Goal: Task Accomplishment & Management: Manage account settings

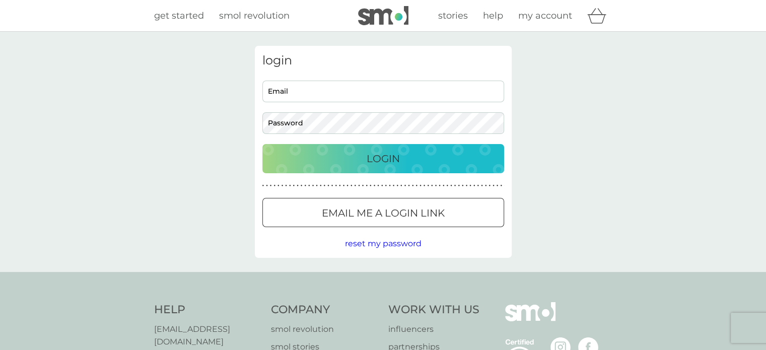
type input "[EMAIL_ADDRESS][DOMAIN_NAME]"
click at [383, 161] on p "Login" at bounding box center [383, 159] width 33 height 16
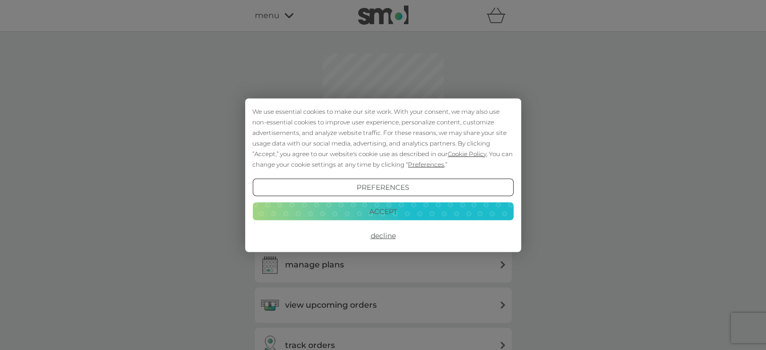
click at [406, 214] on button "Accept" at bounding box center [382, 212] width 261 height 18
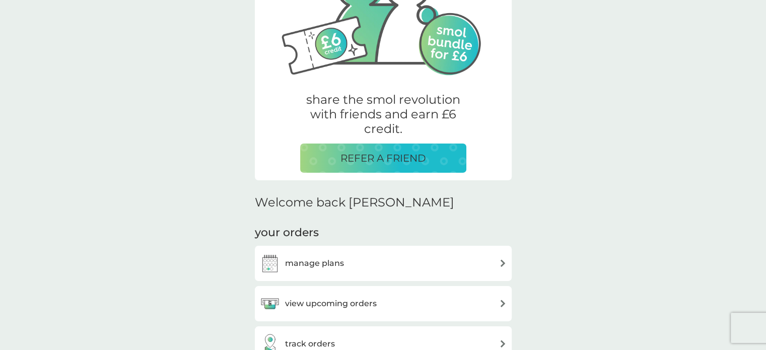
scroll to position [252, 0]
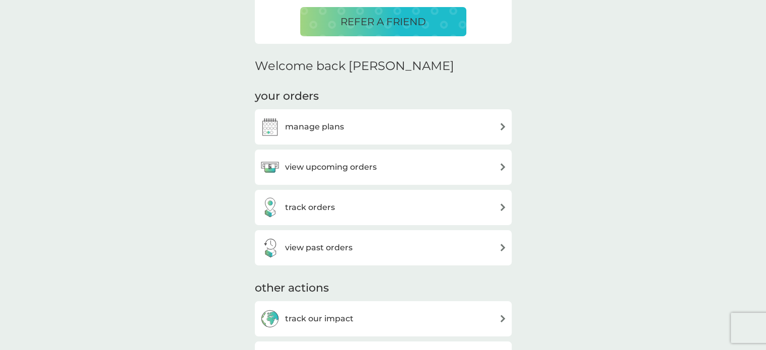
click at [486, 130] on div "manage plans" at bounding box center [383, 127] width 247 height 20
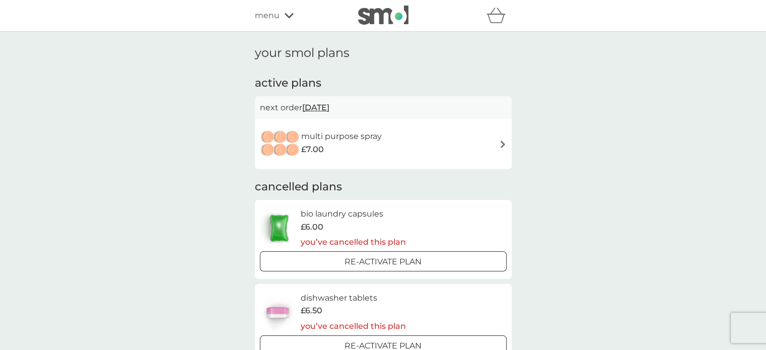
click at [502, 145] on img at bounding box center [503, 145] width 8 height 8
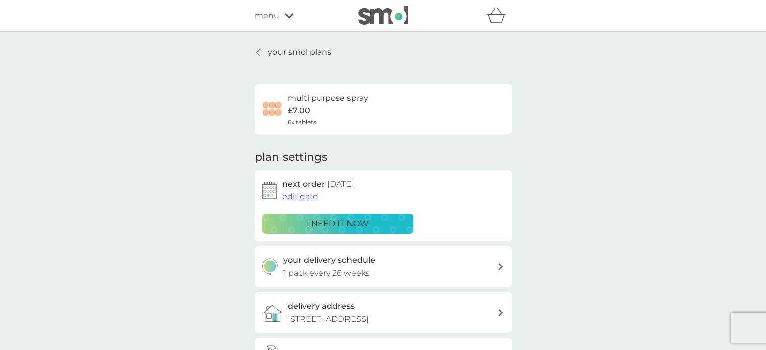
click at [304, 196] on span "edit date" at bounding box center [300, 197] width 36 height 10
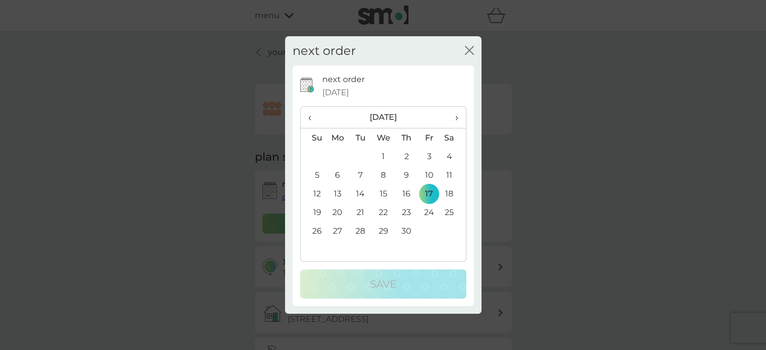
click at [453, 116] on span "›" at bounding box center [453, 117] width 10 height 21
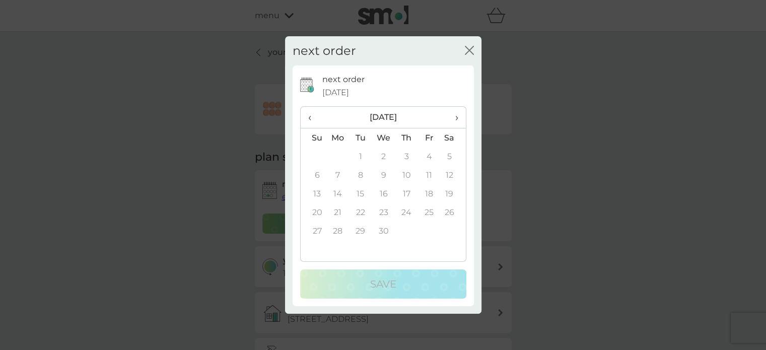
click at [314, 115] on span "‹" at bounding box center [313, 117] width 11 height 21
click at [408, 215] on td "20" at bounding box center [406, 212] width 23 height 19
click at [310, 121] on span "‹" at bounding box center [313, 117] width 11 height 21
click at [308, 119] on span "‹" at bounding box center [313, 117] width 11 height 21
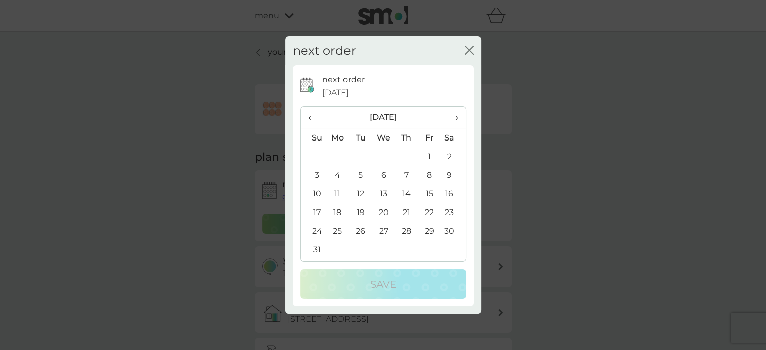
click at [458, 121] on span "›" at bounding box center [453, 117] width 10 height 21
click at [405, 175] on td "11" at bounding box center [406, 175] width 23 height 19
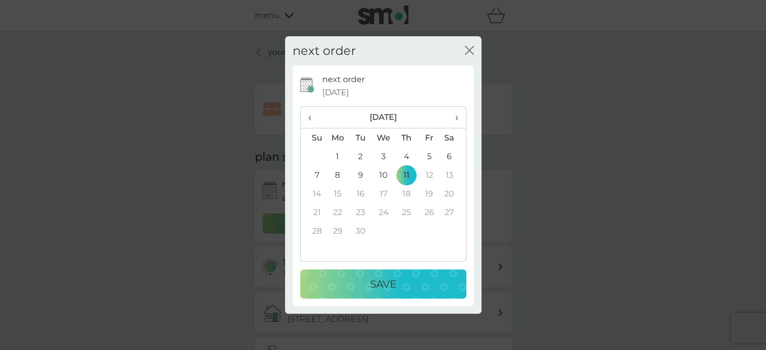
click at [410, 285] on div "Save" at bounding box center [383, 284] width 146 height 16
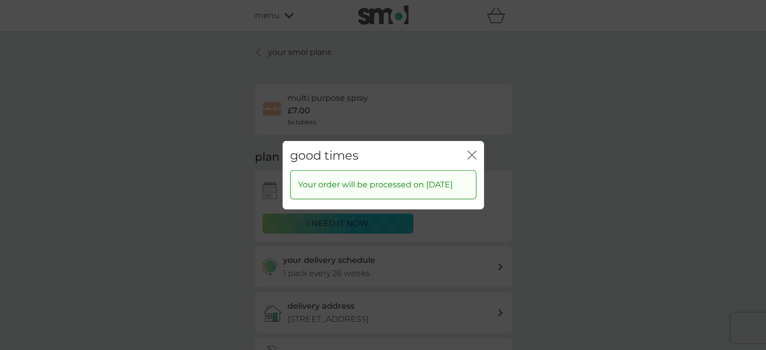
click at [473, 150] on icon "close" at bounding box center [472, 154] width 9 height 9
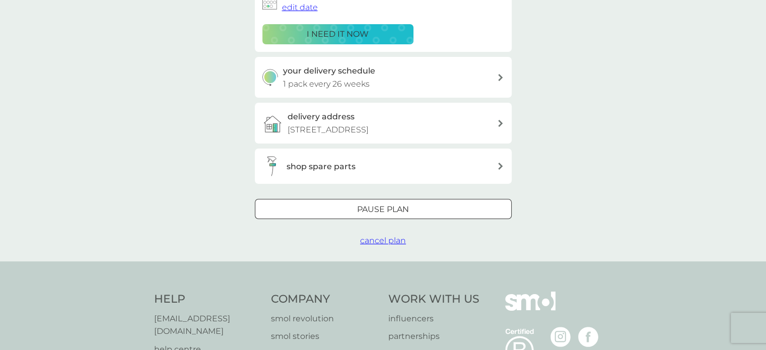
scroll to position [202, 0]
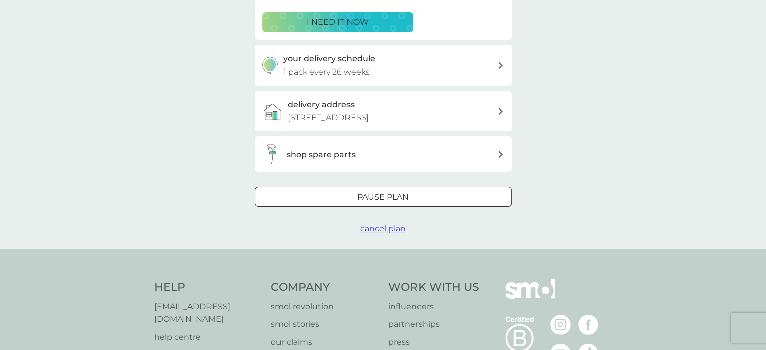
click at [403, 203] on p "Pause plan" at bounding box center [383, 197] width 52 height 13
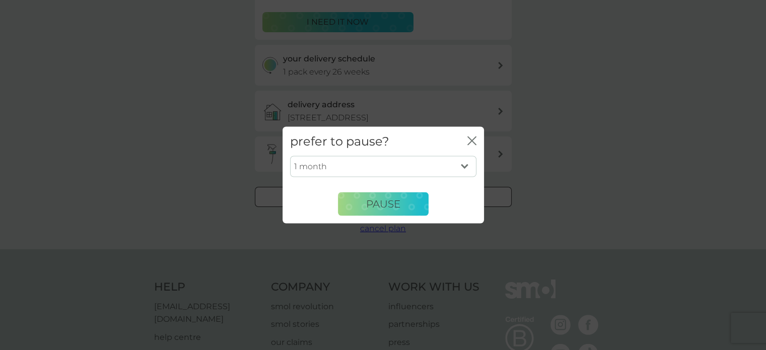
click at [467, 167] on select "1 month 2 months 3 months 4 months 5 months 6 months" at bounding box center [383, 166] width 186 height 21
select select "6"
click at [290, 156] on select "1 month 2 months 3 months 4 months 5 months 6 months" at bounding box center [383, 166] width 186 height 21
click at [414, 211] on button "Pause" at bounding box center [383, 204] width 91 height 24
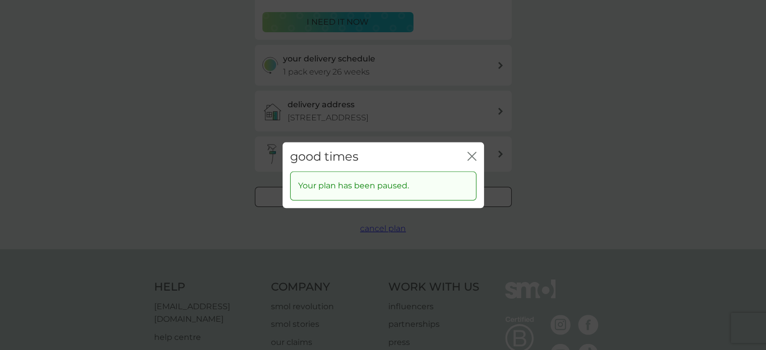
click at [471, 156] on icon "close" at bounding box center [472, 156] width 9 height 9
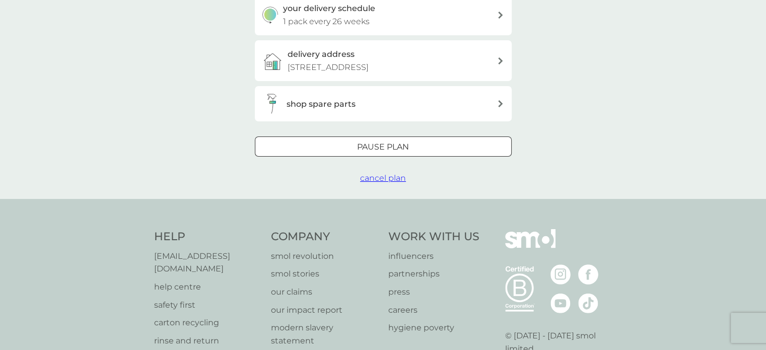
scroll to position [0, 0]
